Goal: Transaction & Acquisition: Purchase product/service

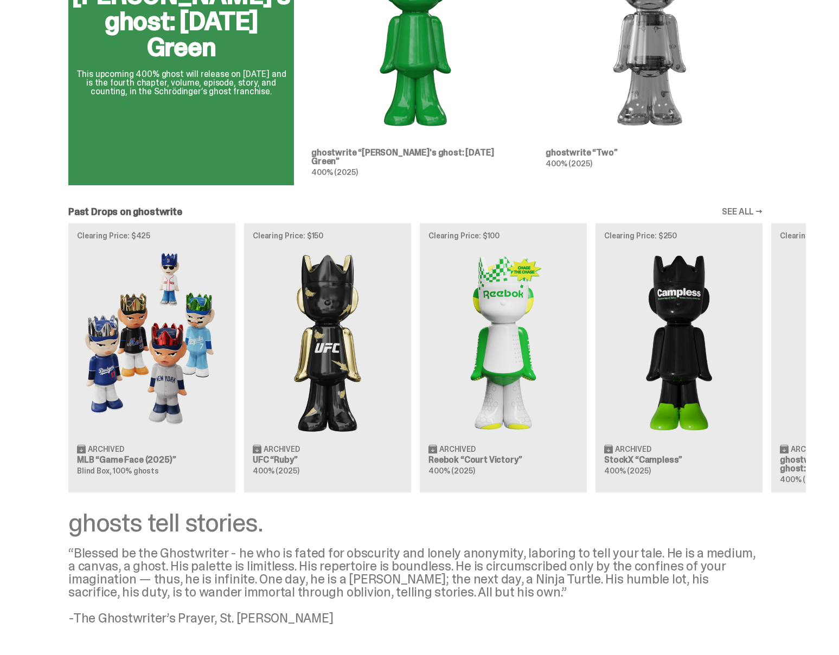
scroll to position [818, 0]
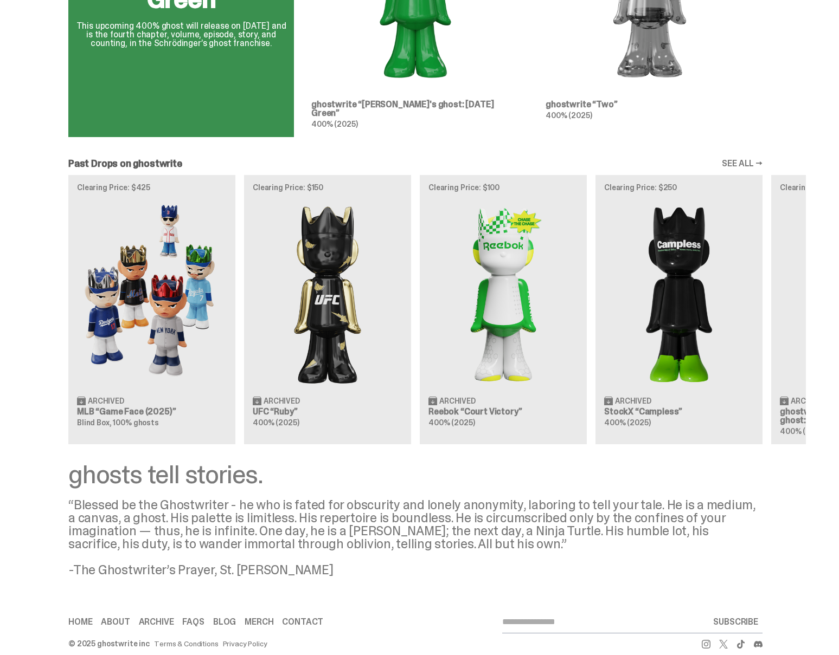
click at [757, 159] on link "SEE ALL →" at bounding box center [742, 163] width 41 height 9
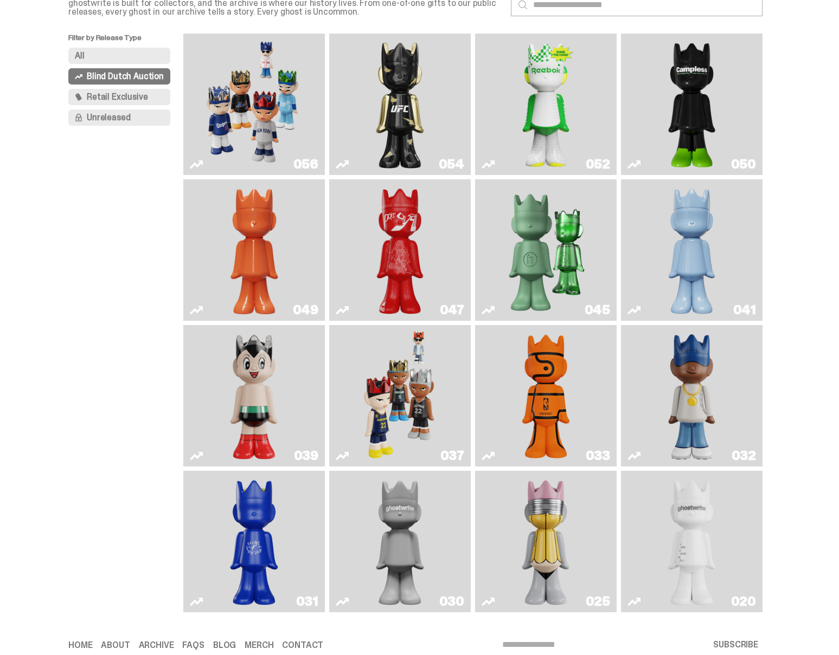
scroll to position [124, 0]
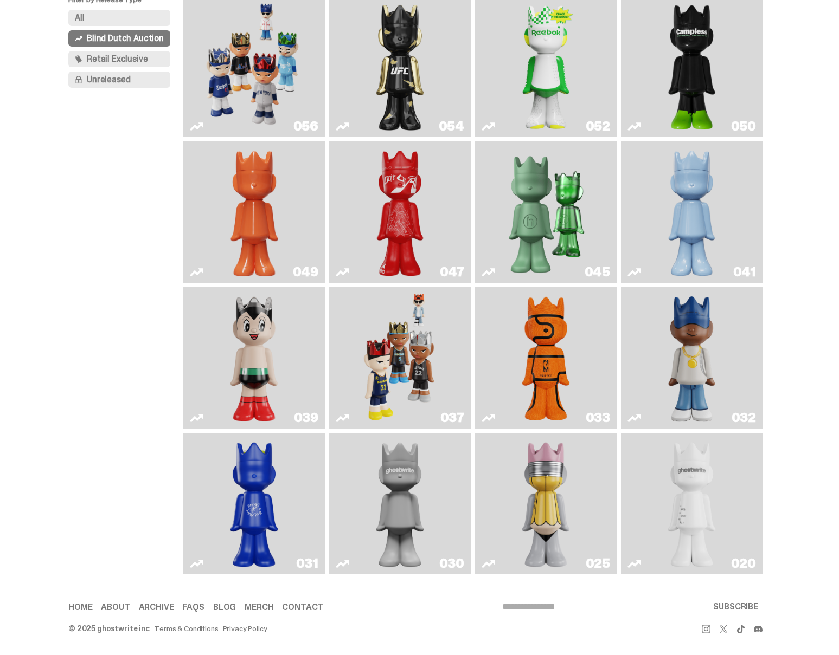
click at [567, 350] on img "Game Ball" at bounding box center [545, 358] width 57 height 133
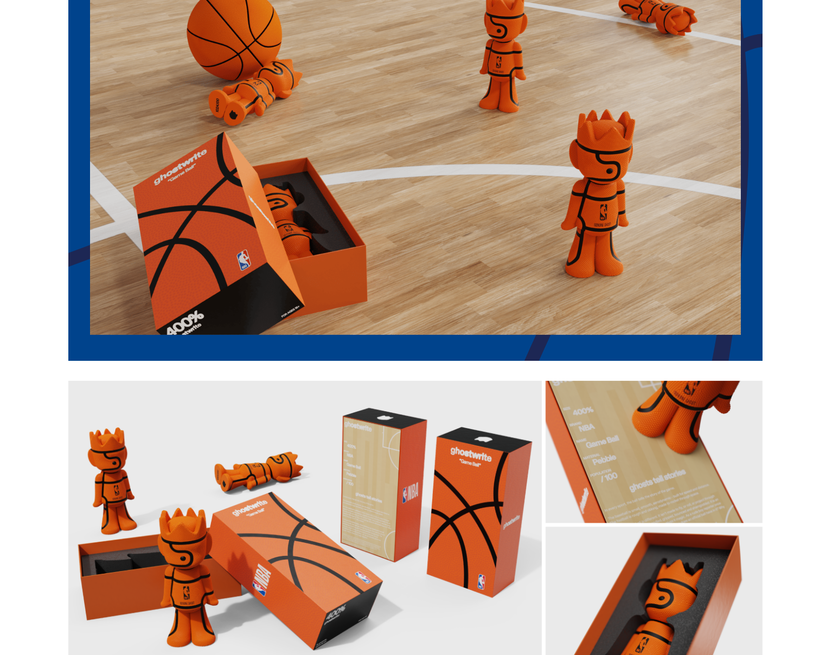
scroll to position [1584, 0]
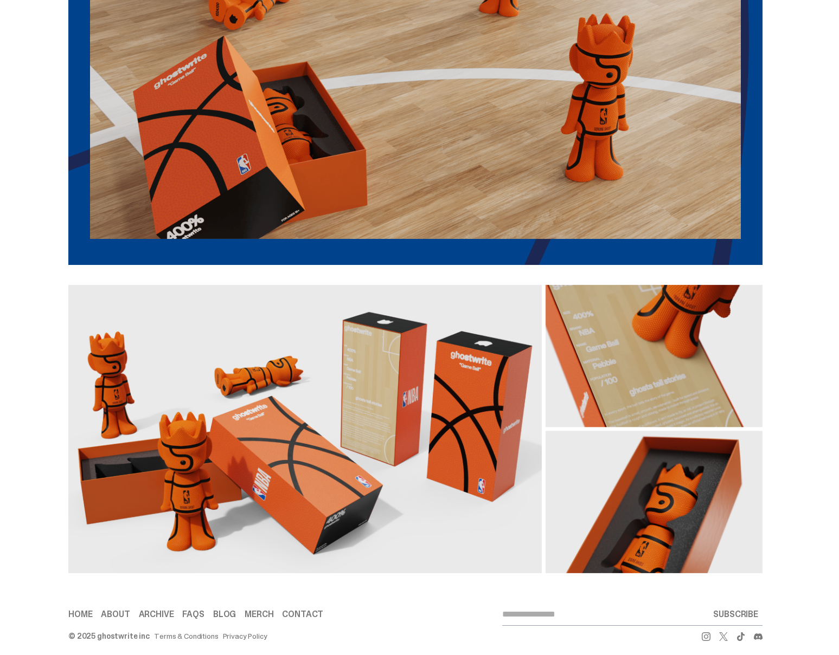
scroll to position [124, 0]
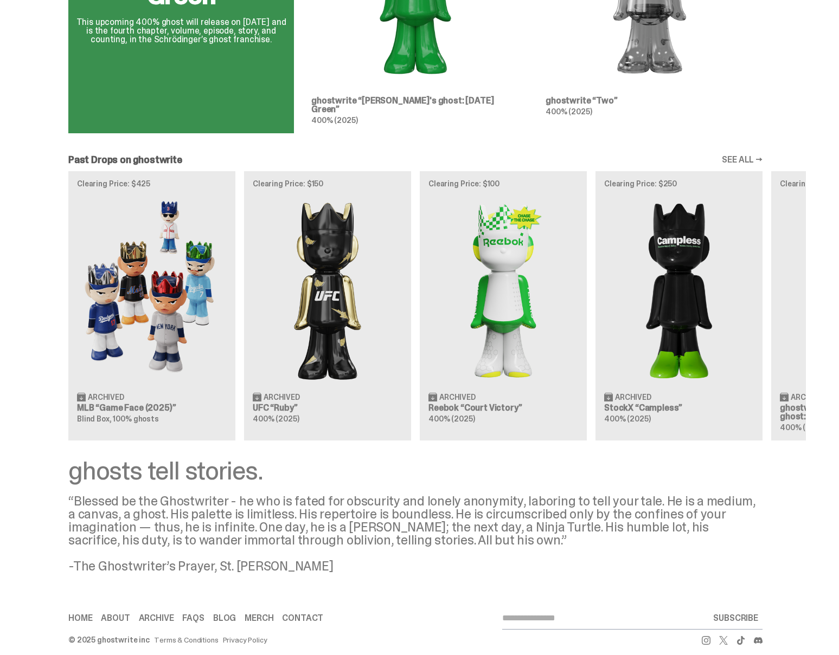
scroll to position [825, 0]
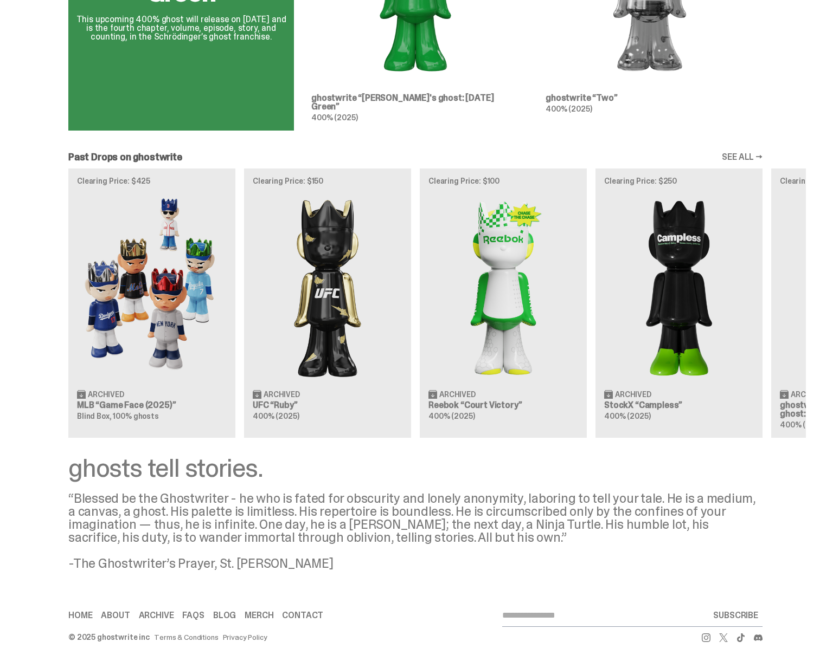
click at [263, 612] on link "Merch" at bounding box center [259, 616] width 29 height 9
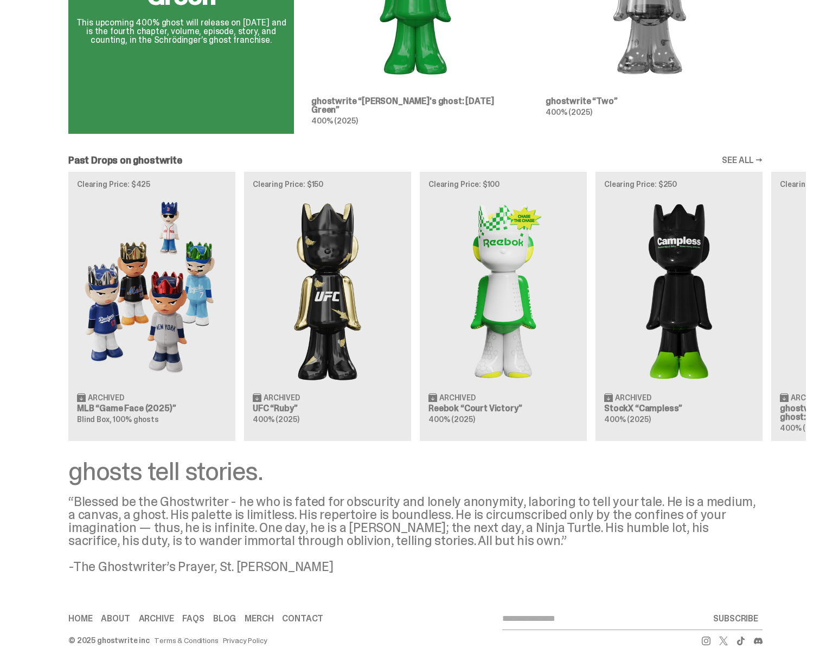
scroll to position [0, 0]
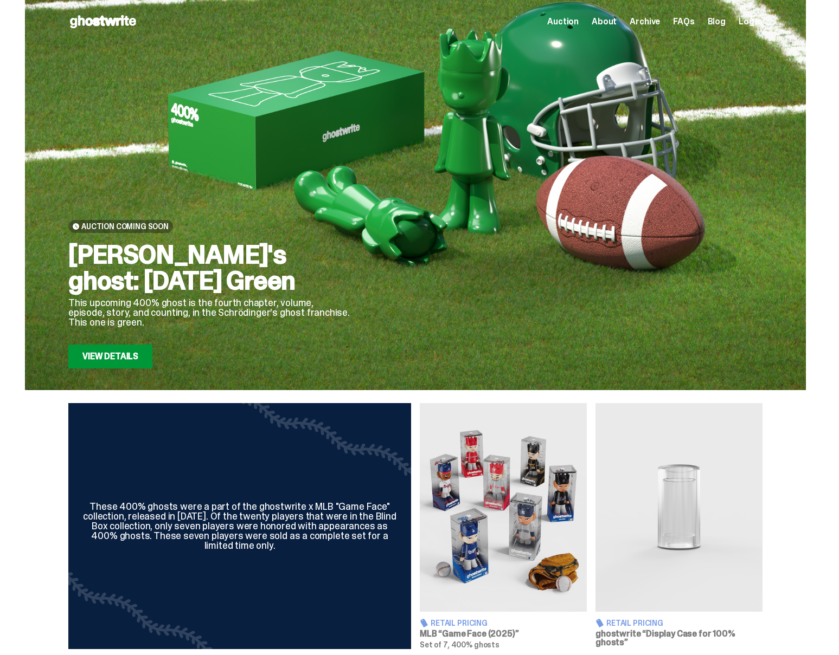
click at [578, 19] on span "Auction" at bounding box center [562, 21] width 31 height 9
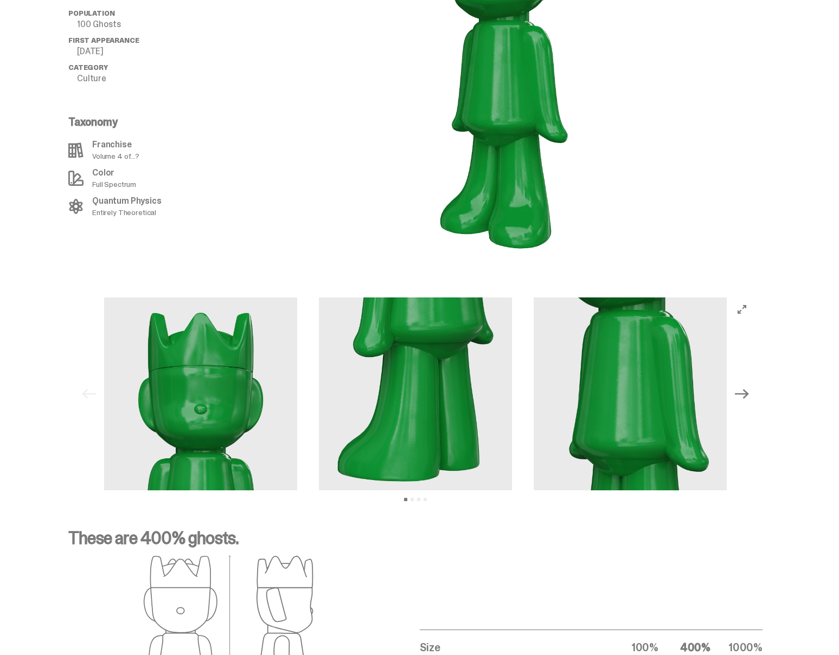
scroll to position [1579, 0]
